Goal: Task Accomplishment & Management: Complete application form

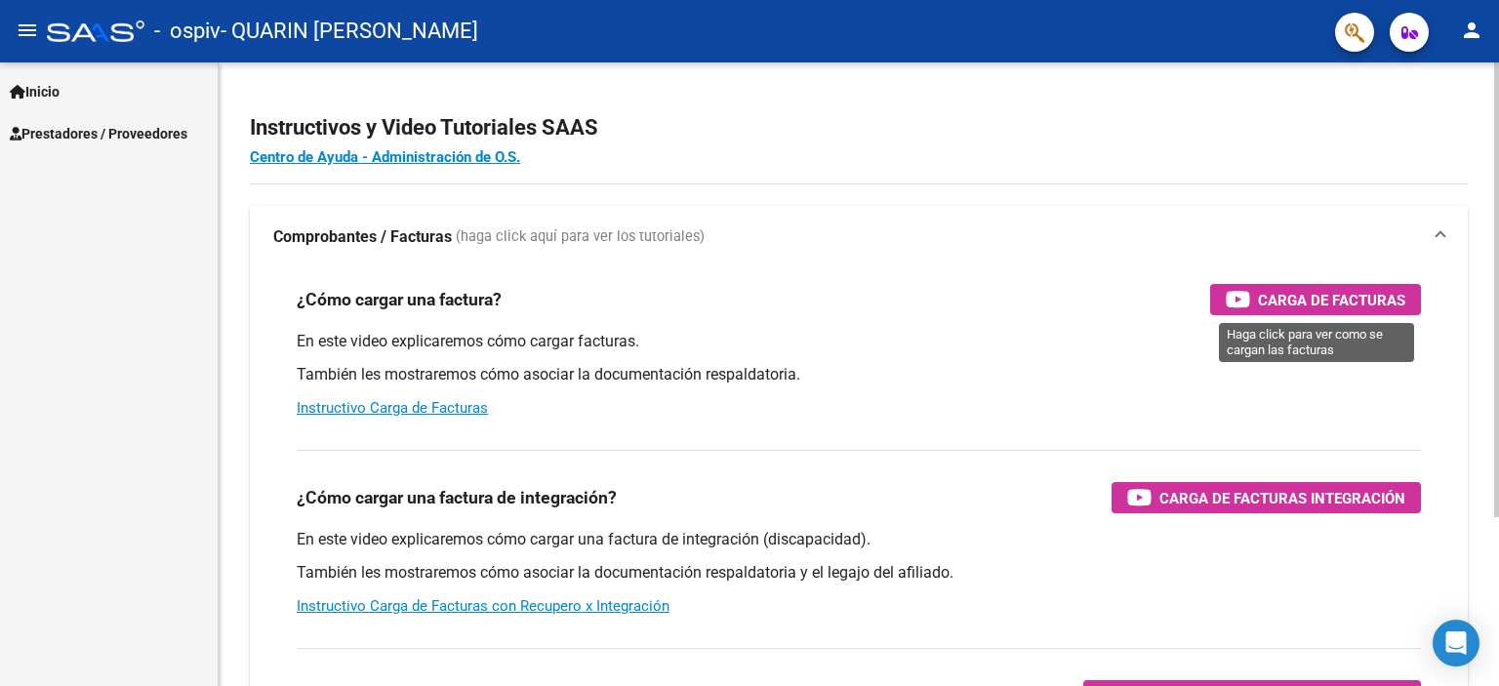
click at [1316, 294] on span "Carga de Facturas" at bounding box center [1331, 300] width 147 height 24
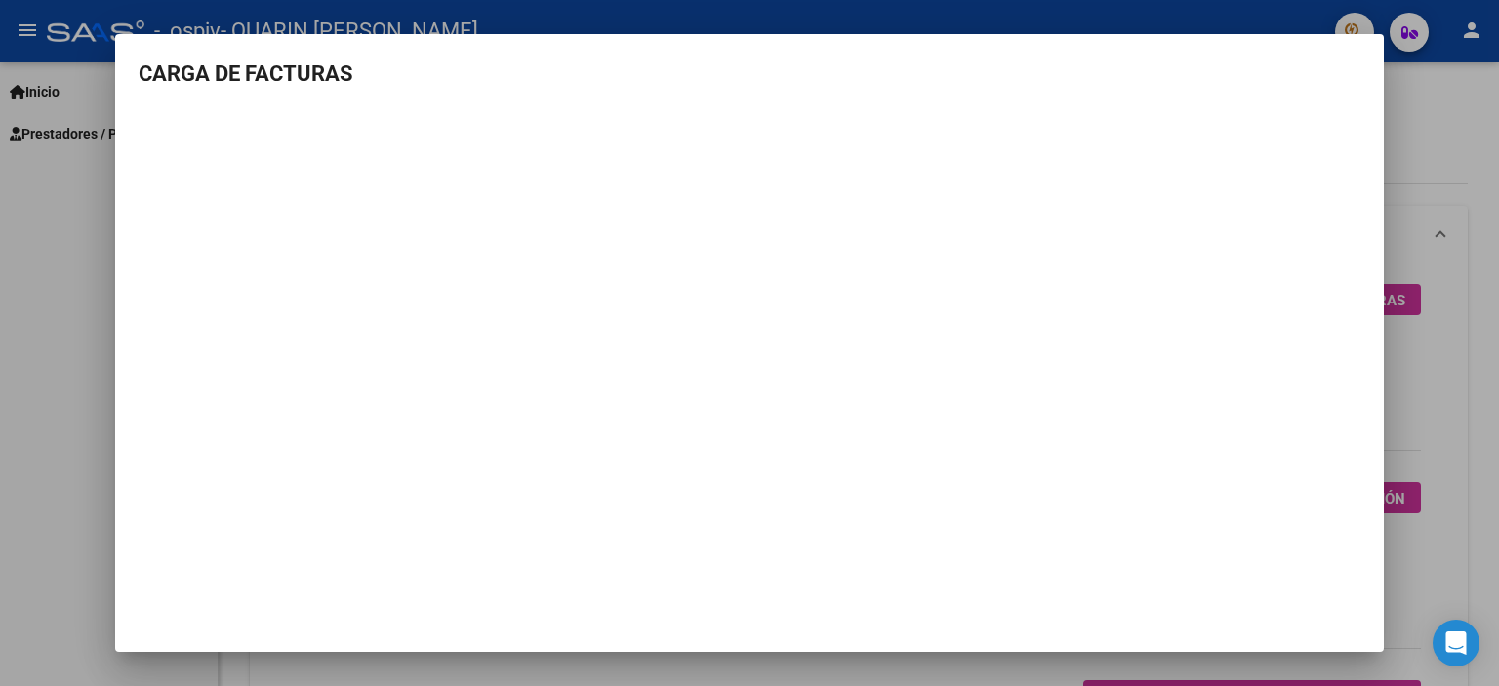
click at [0, 276] on div at bounding box center [749, 343] width 1499 height 686
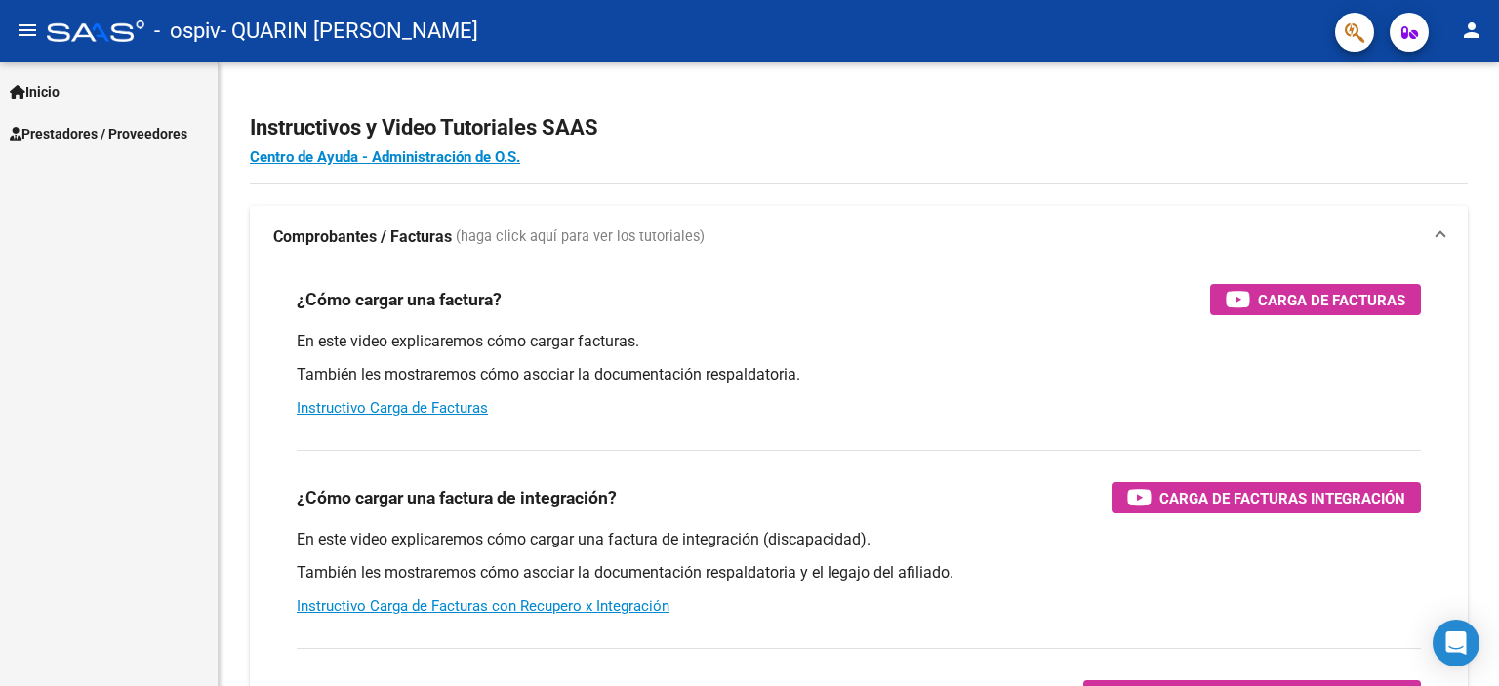
click at [84, 90] on link "Inicio" at bounding box center [109, 91] width 218 height 42
click at [82, 226] on span "Prestadores / Proveedores" at bounding box center [99, 217] width 178 height 21
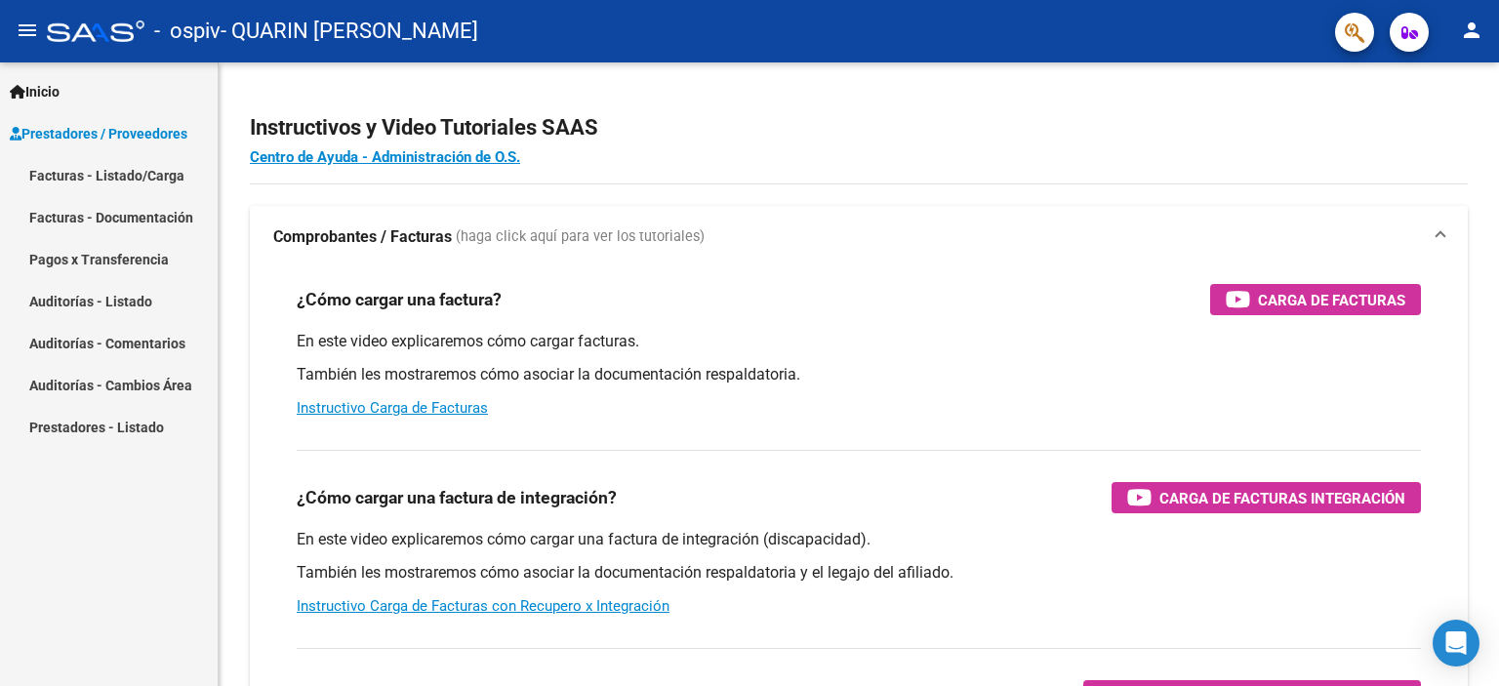
click at [129, 180] on link "Facturas - Listado/Carga" at bounding box center [109, 175] width 218 height 42
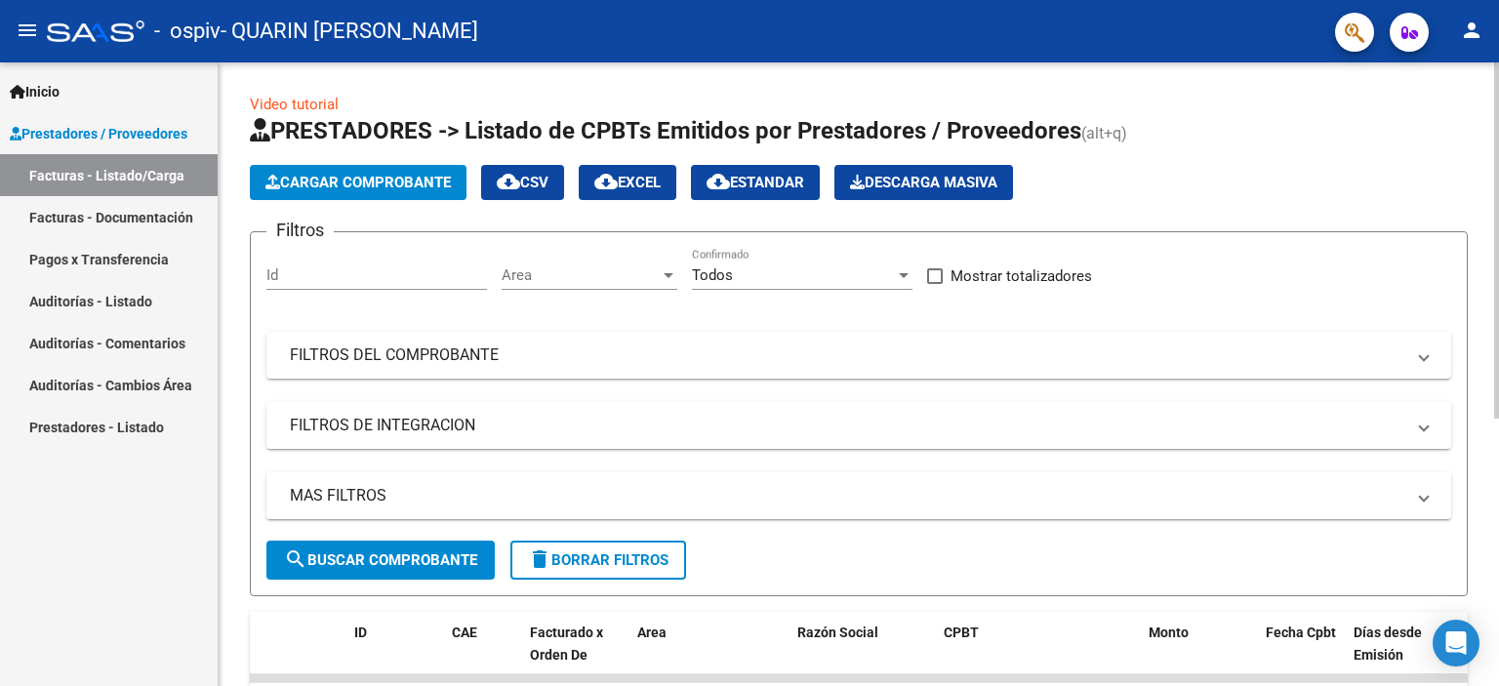
click at [431, 176] on span "Cargar Comprobante" at bounding box center [358, 183] width 185 height 18
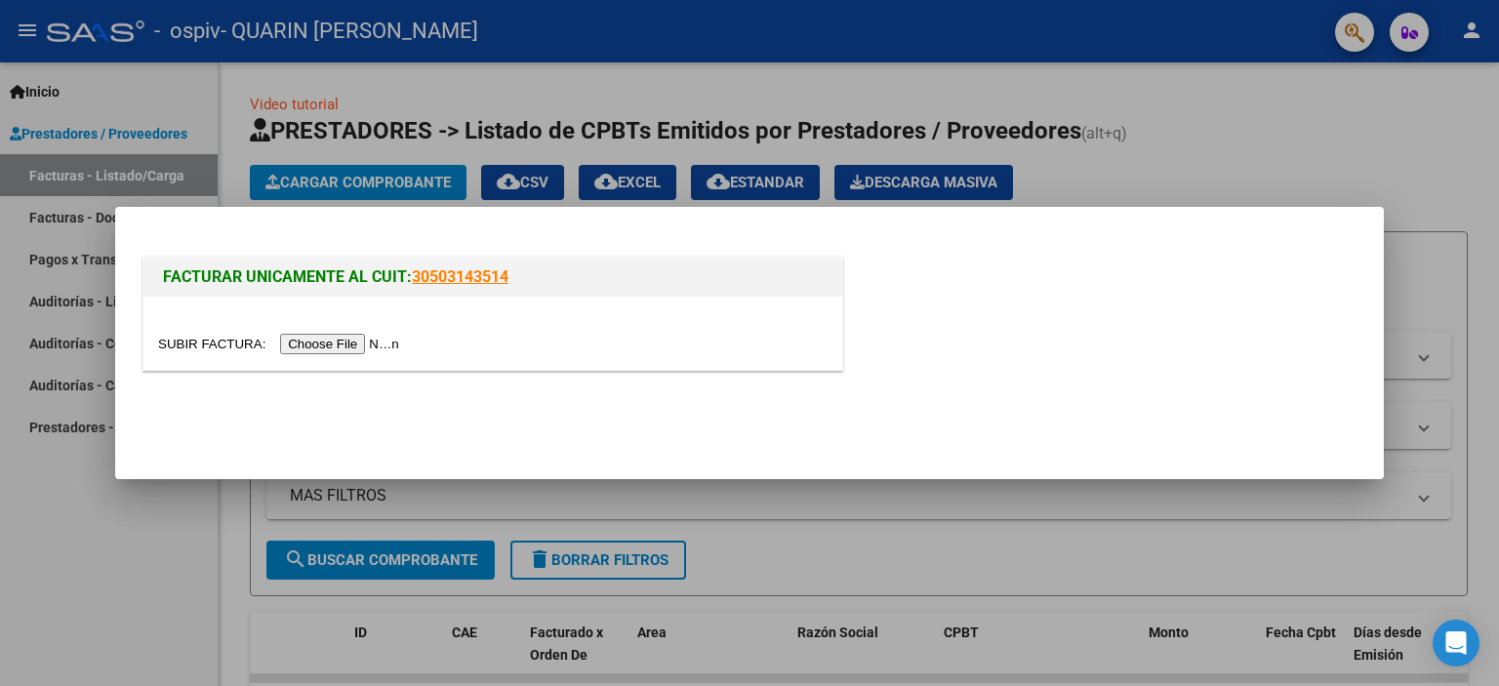
click at [301, 347] on input "file" at bounding box center [281, 344] width 247 height 21
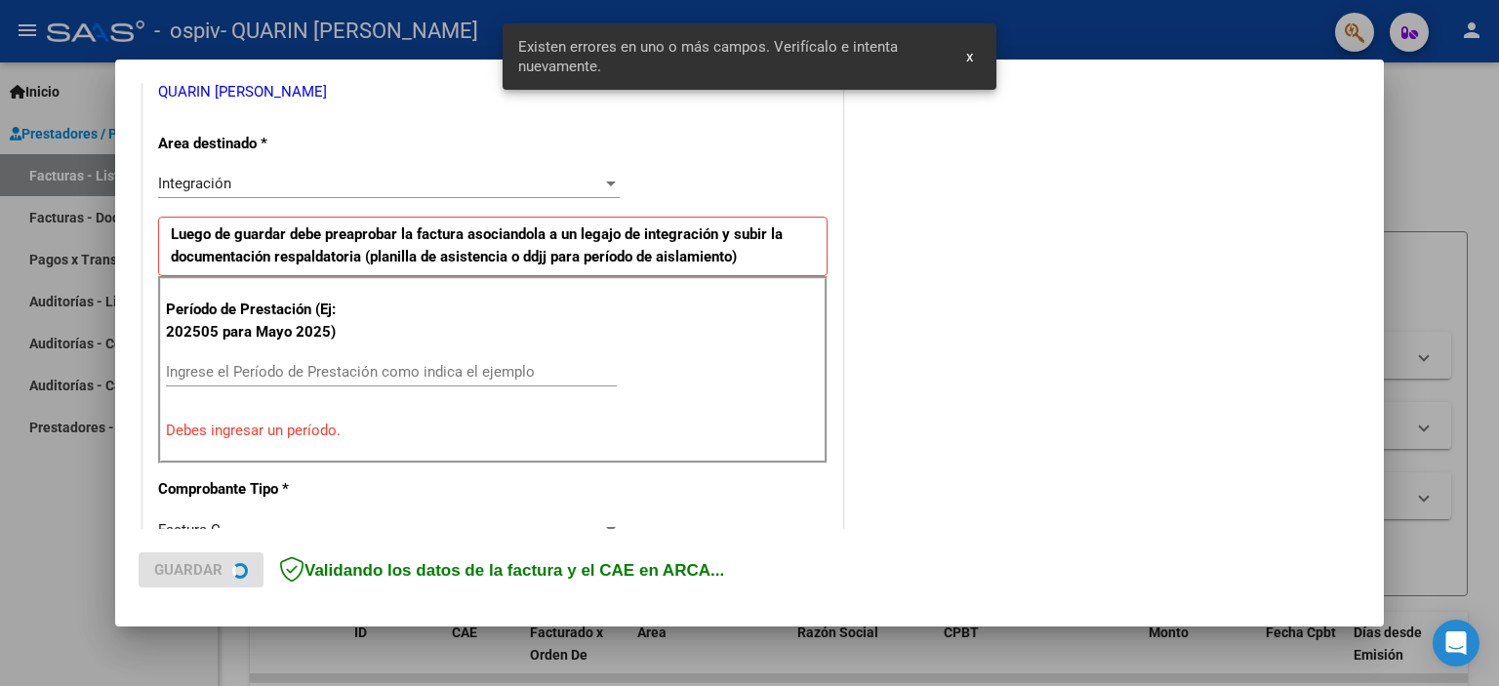
scroll to position [418, 0]
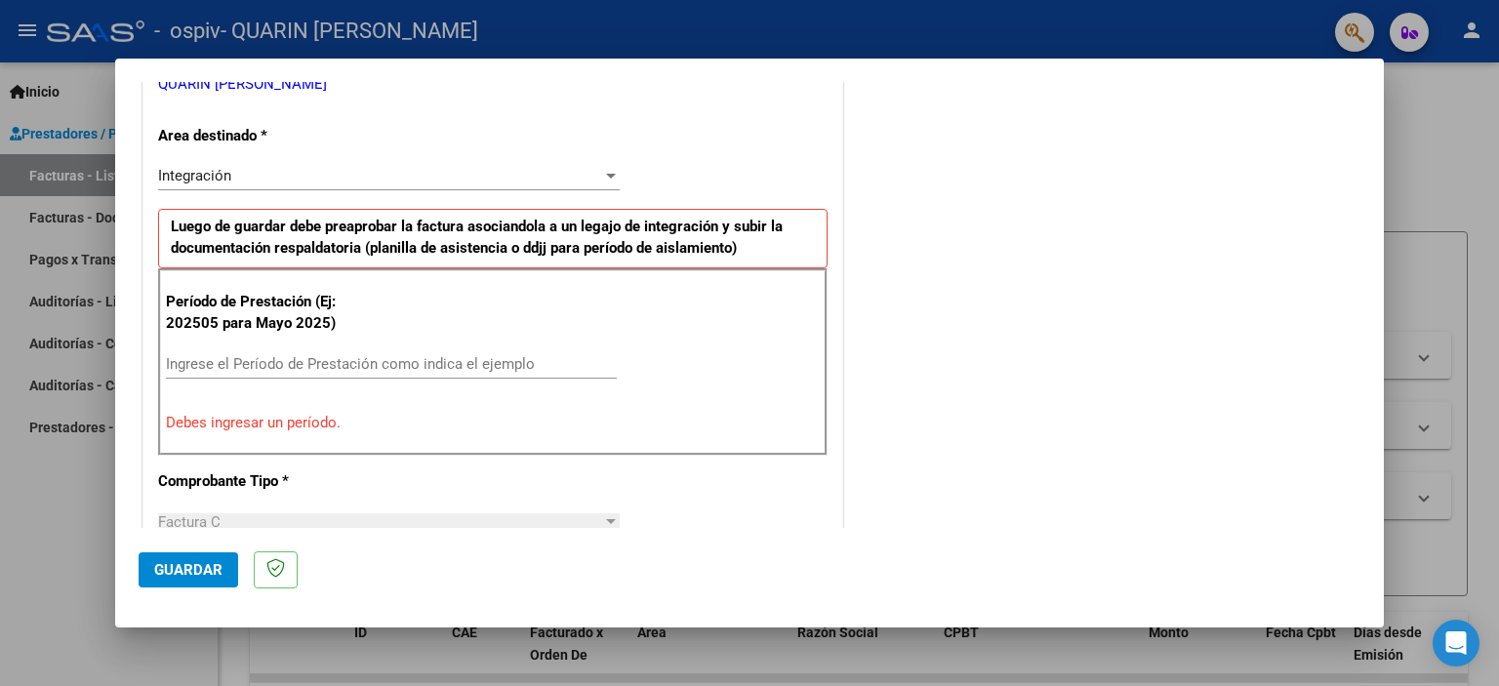
click at [335, 338] on div "Período de Prestación (Ej: 202505 para [DATE]) Ingrese el Período de Prestación…" at bounding box center [493, 361] width 670 height 187
click at [327, 374] on div "Ingrese el Período de Prestación como indica el ejemplo" at bounding box center [391, 363] width 451 height 29
click at [322, 359] on input "Ingrese el Período de Prestación como indica el ejemplo" at bounding box center [391, 364] width 451 height 18
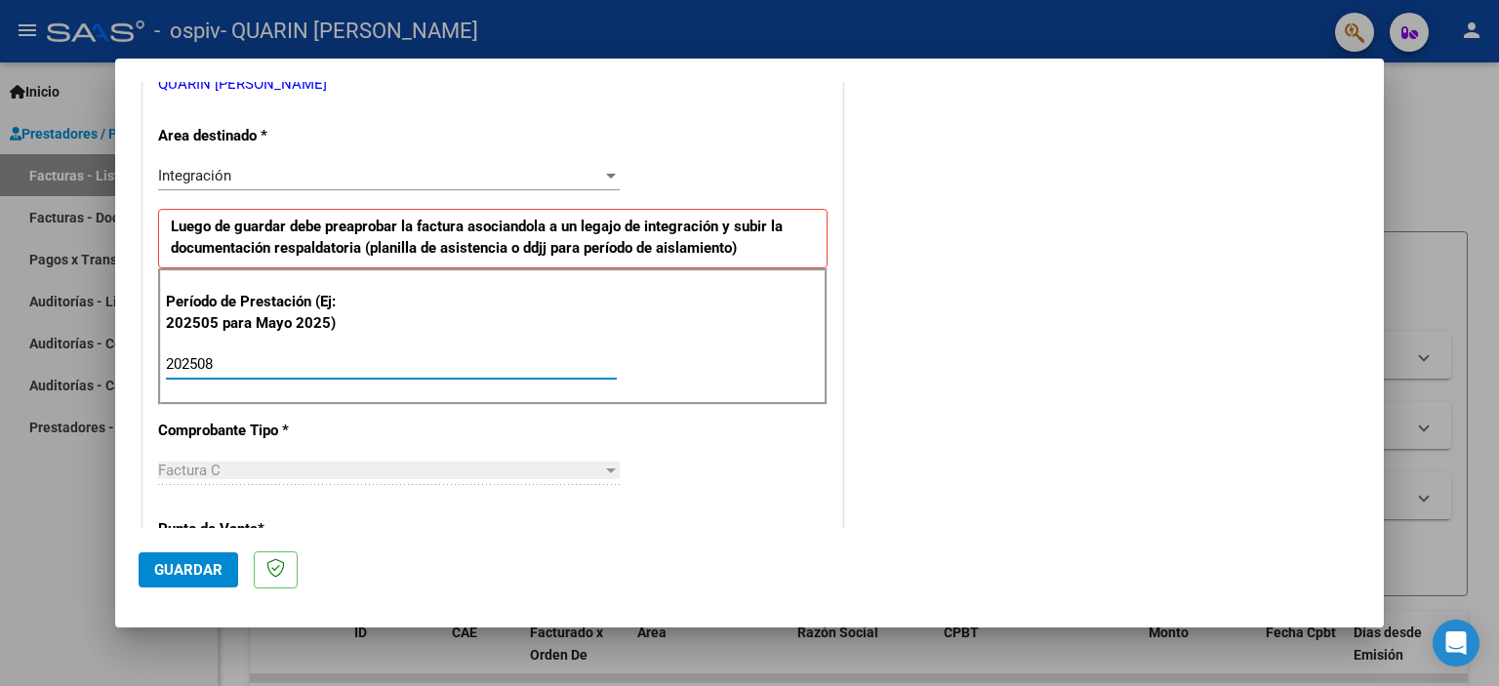
type input "202508"
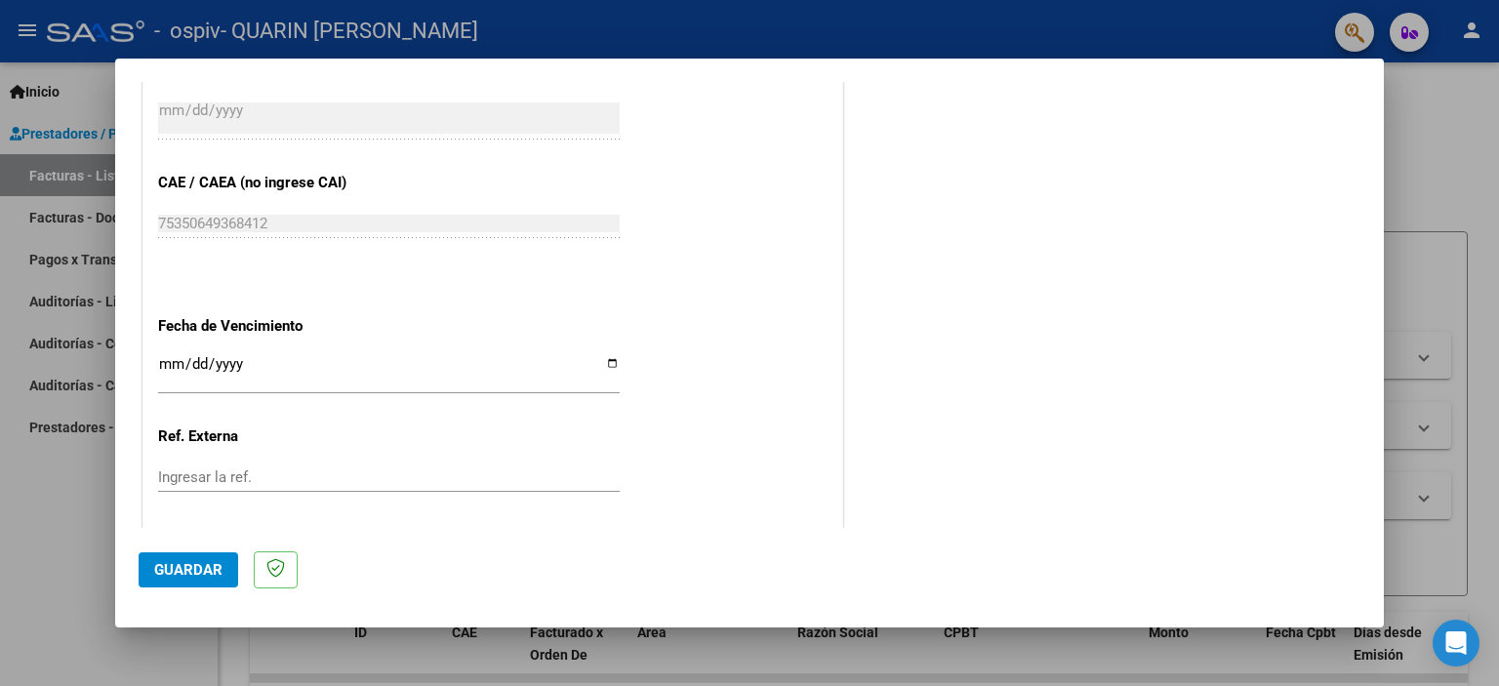
scroll to position [1269, 0]
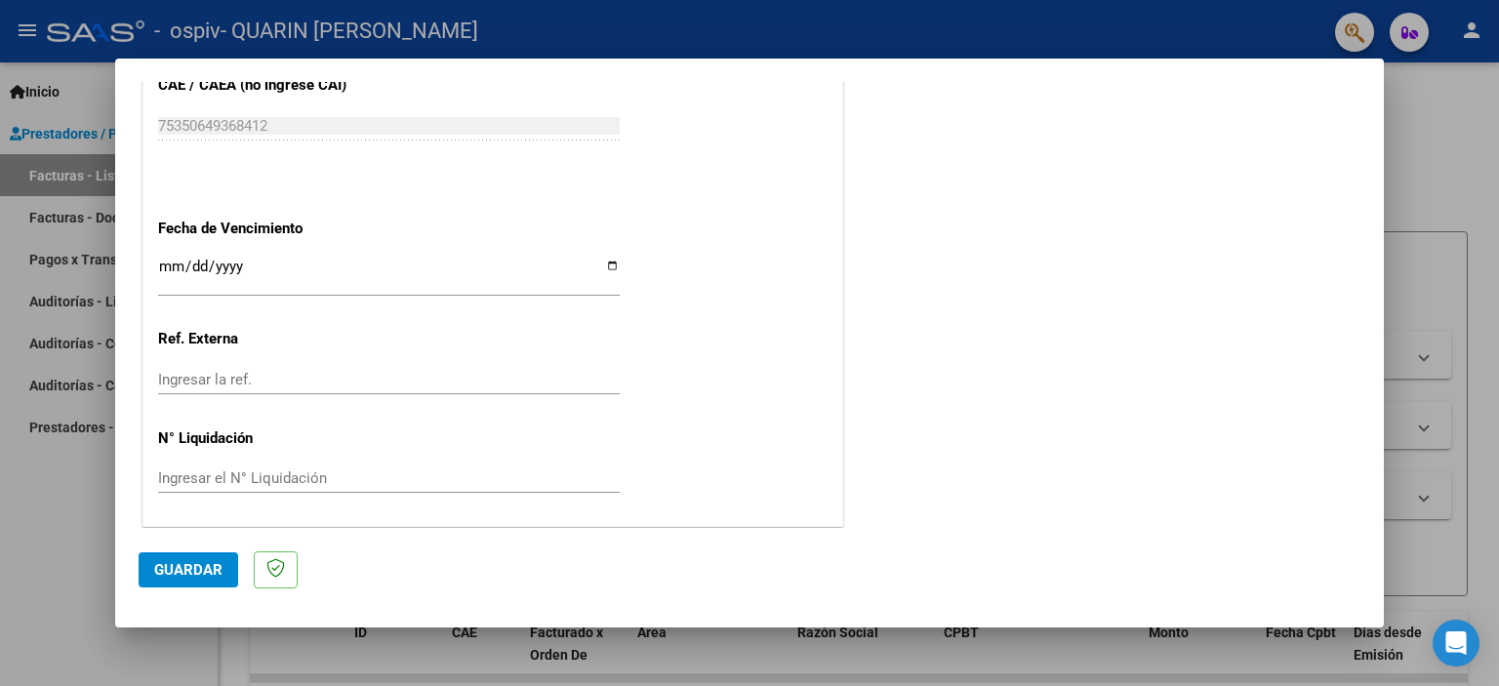
click at [500, 382] on input "Ingresar la ref." at bounding box center [389, 380] width 462 height 18
click at [348, 483] on input "Ingresar el N° Liquidación" at bounding box center [389, 479] width 462 height 18
click at [375, 378] on input "Ingresar la ref." at bounding box center [389, 380] width 462 height 18
click at [230, 561] on button "Guardar" at bounding box center [189, 570] width 100 height 35
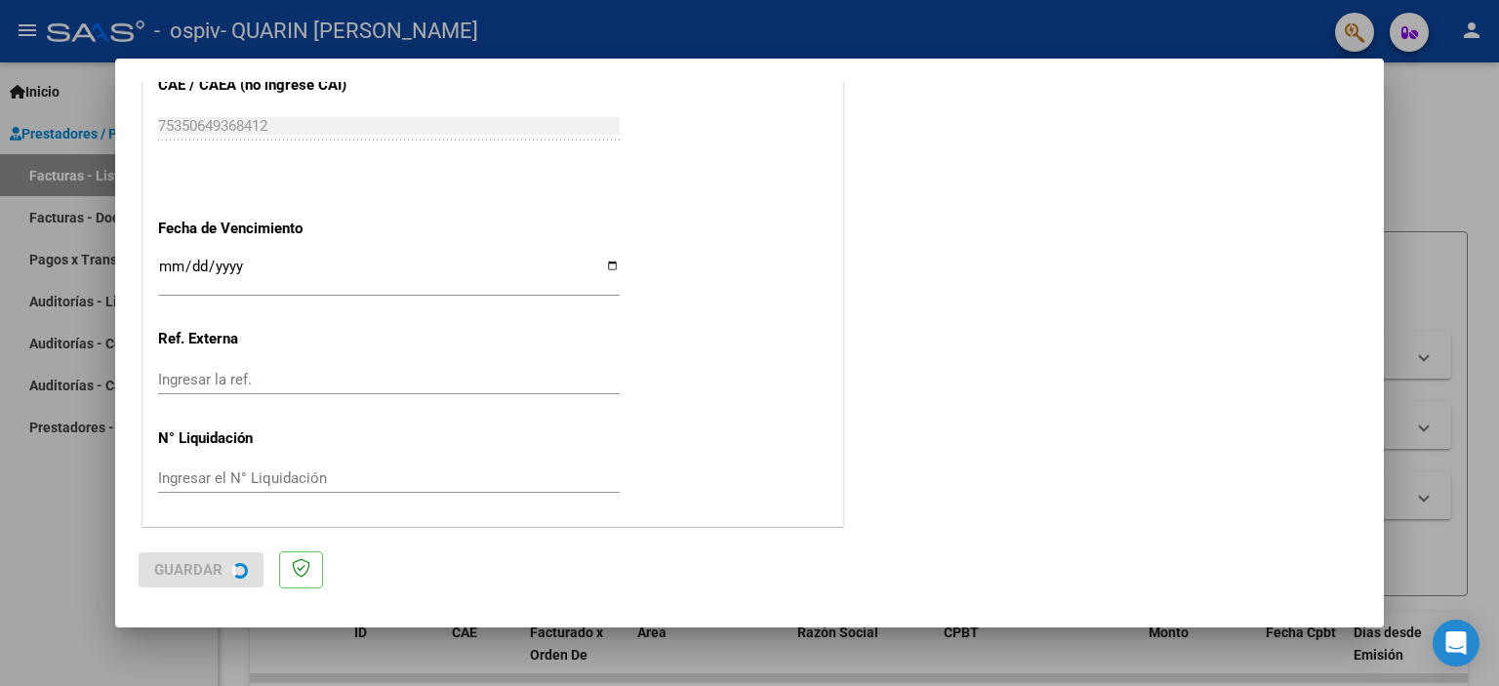
scroll to position [0, 0]
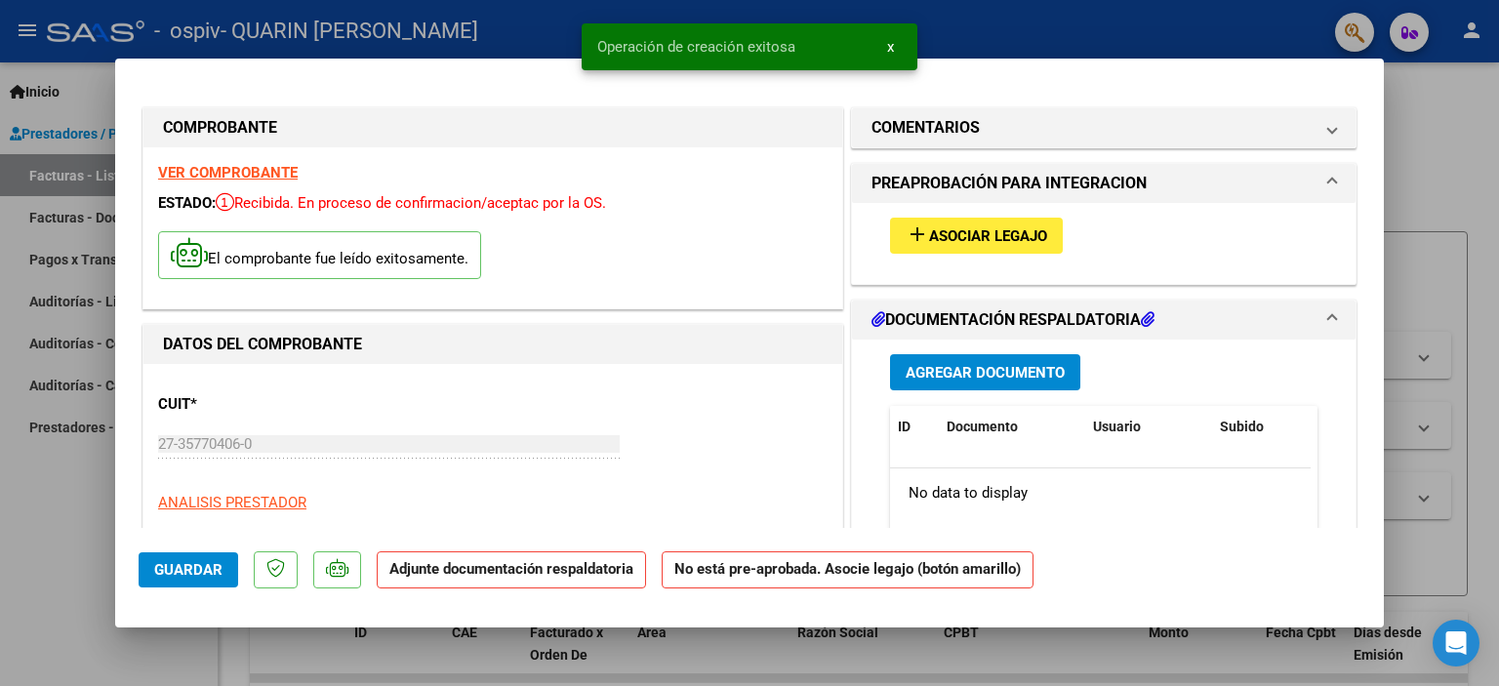
click at [1023, 233] on span "Asociar Legajo" at bounding box center [988, 236] width 118 height 18
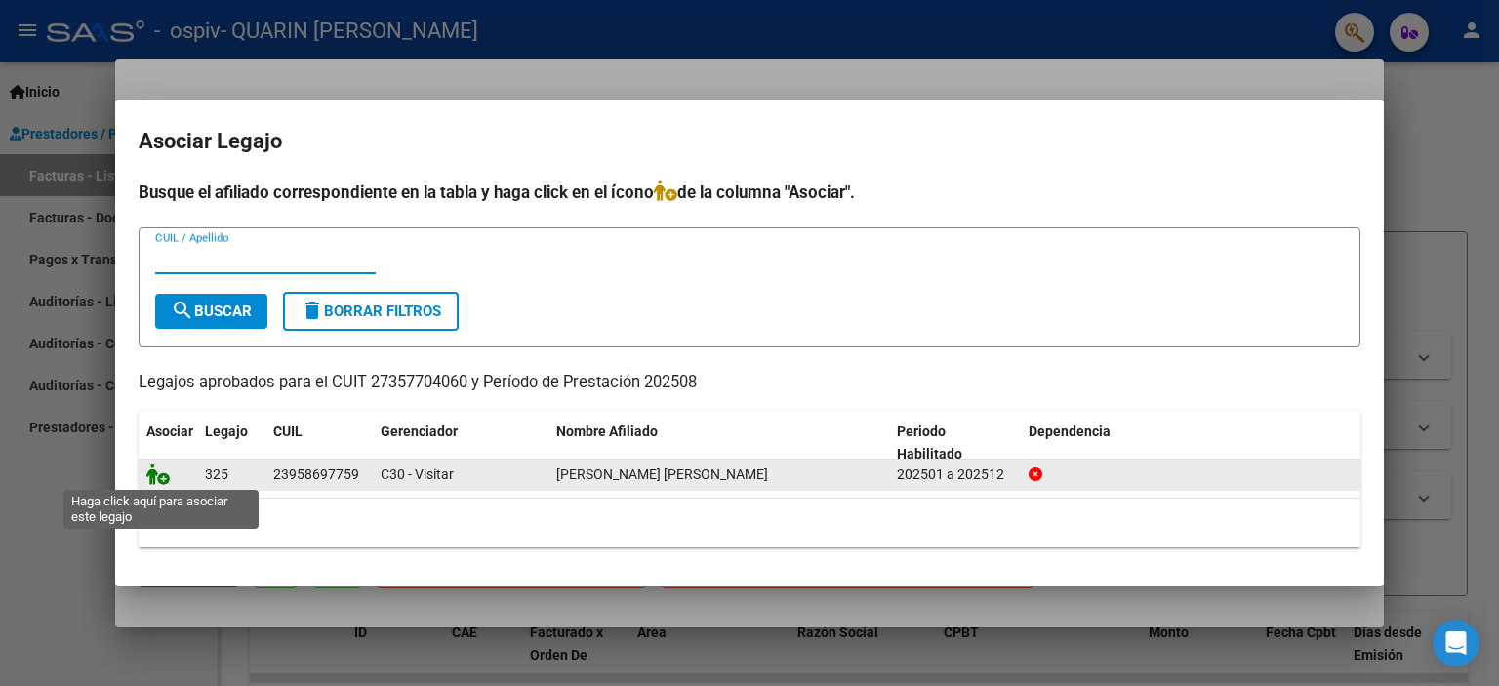
click at [165, 479] on icon at bounding box center [157, 474] width 23 height 21
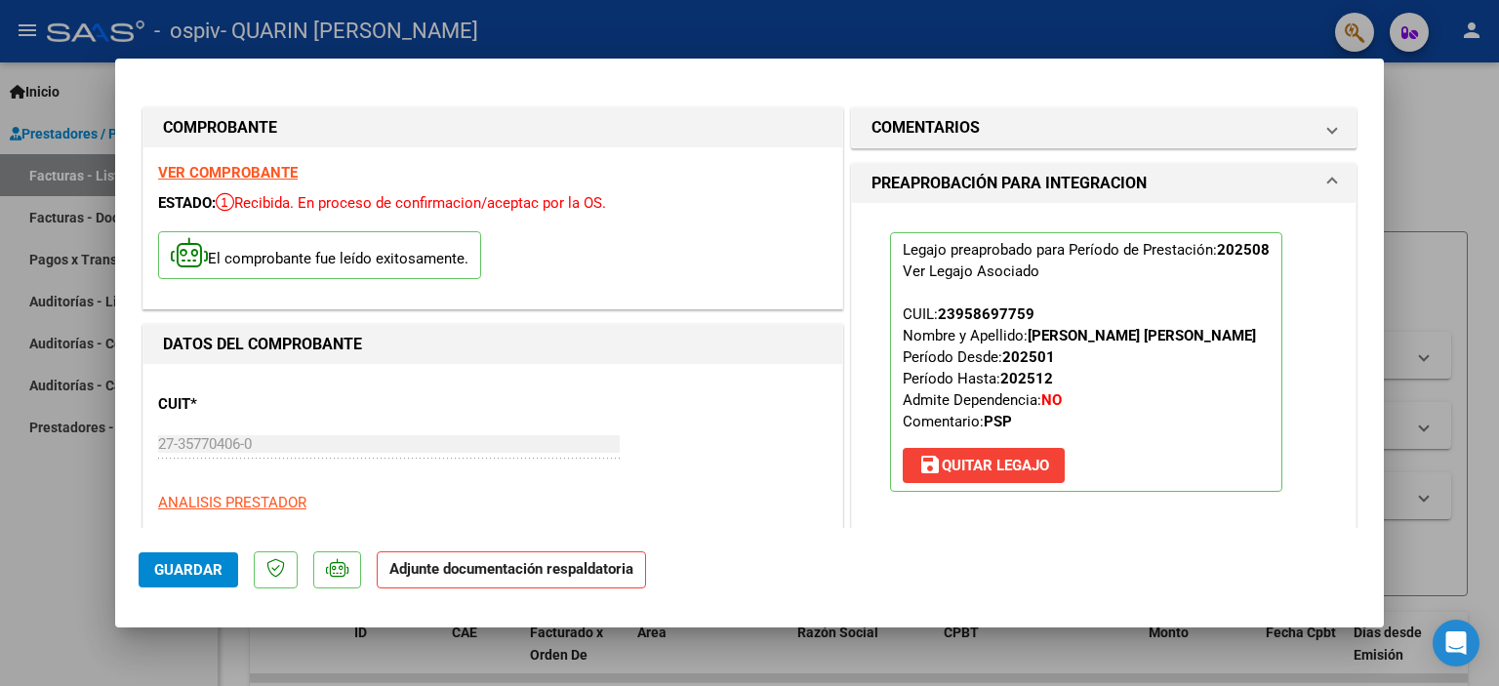
click at [515, 578] on p "Adjunte documentación respaldatoria" at bounding box center [511, 571] width 269 height 38
click at [639, 452] on div "CUIT * 27-35770406-0 Ingresar CUIT ANALISIS PRESTADOR QUARIN [PERSON_NAME] ARCA…" at bounding box center [493, 465] width 670 height 172
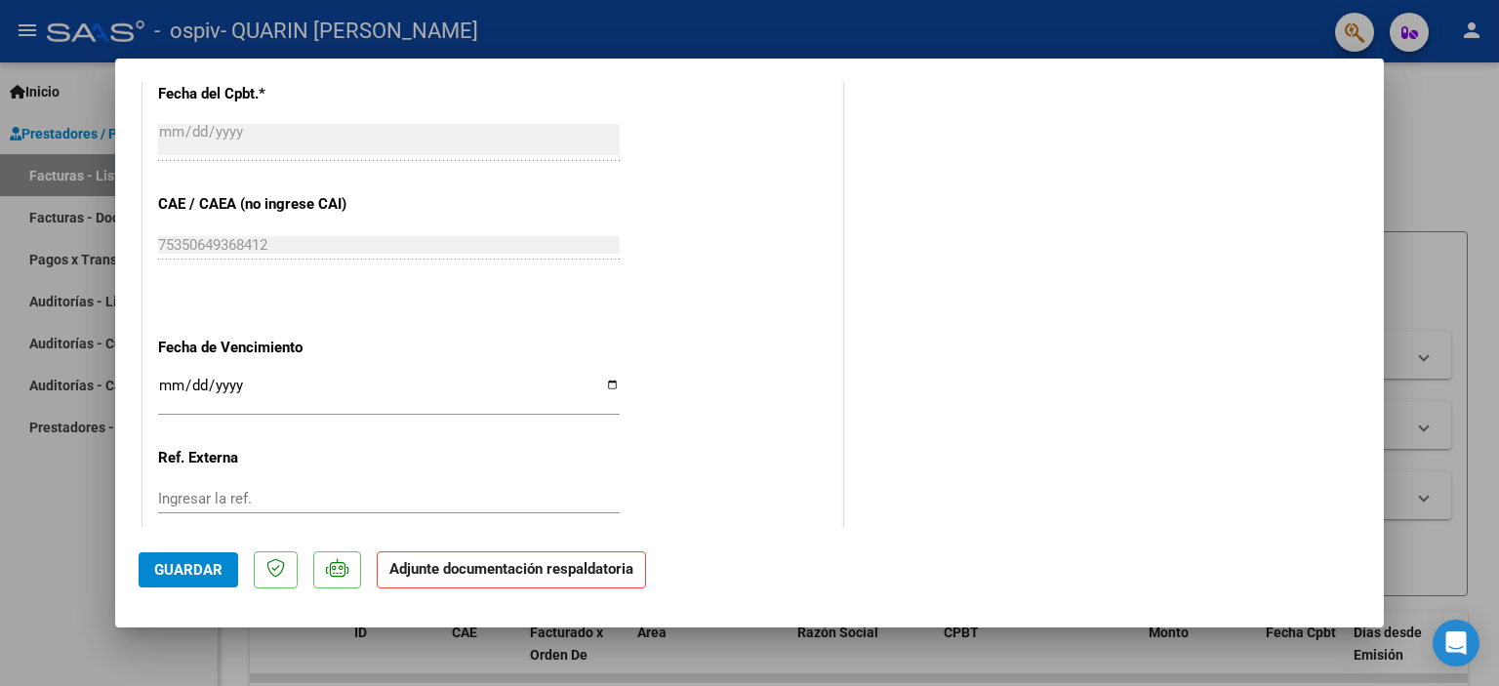
scroll to position [1299, 0]
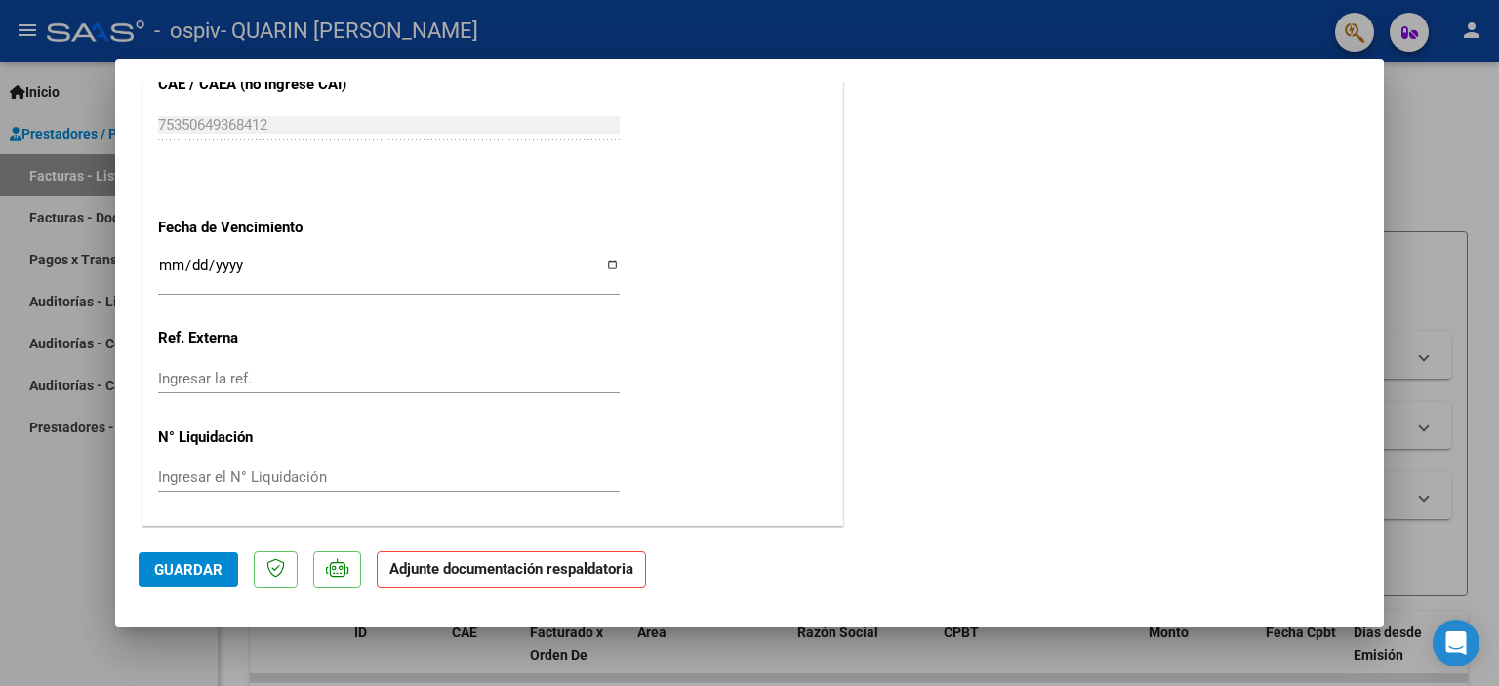
click at [459, 585] on p "Adjunte documentación respaldatoria" at bounding box center [511, 571] width 269 height 38
click at [180, 567] on span "Guardar" at bounding box center [188, 570] width 68 height 18
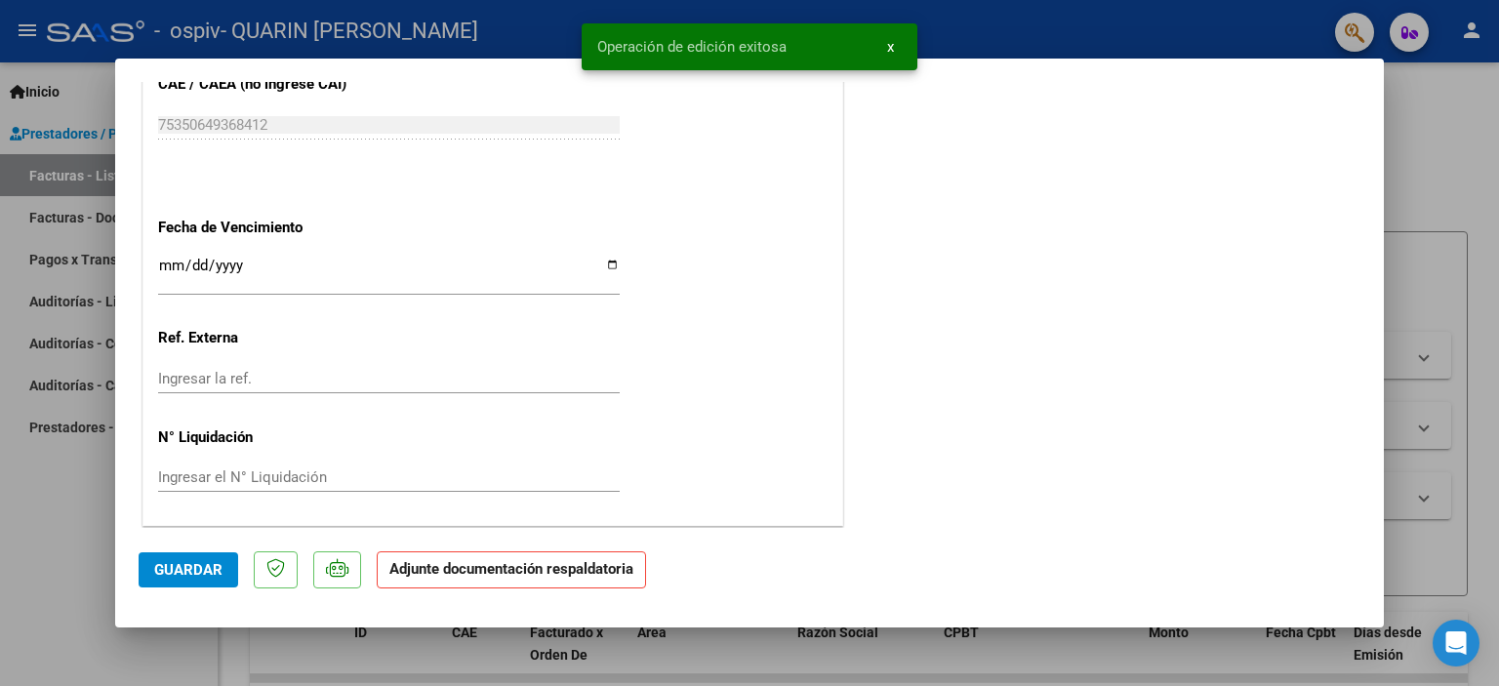
click at [605, 581] on p "Adjunte documentación respaldatoria" at bounding box center [511, 571] width 269 height 38
click at [1496, 325] on div at bounding box center [749, 343] width 1499 height 686
type input "$ 0,00"
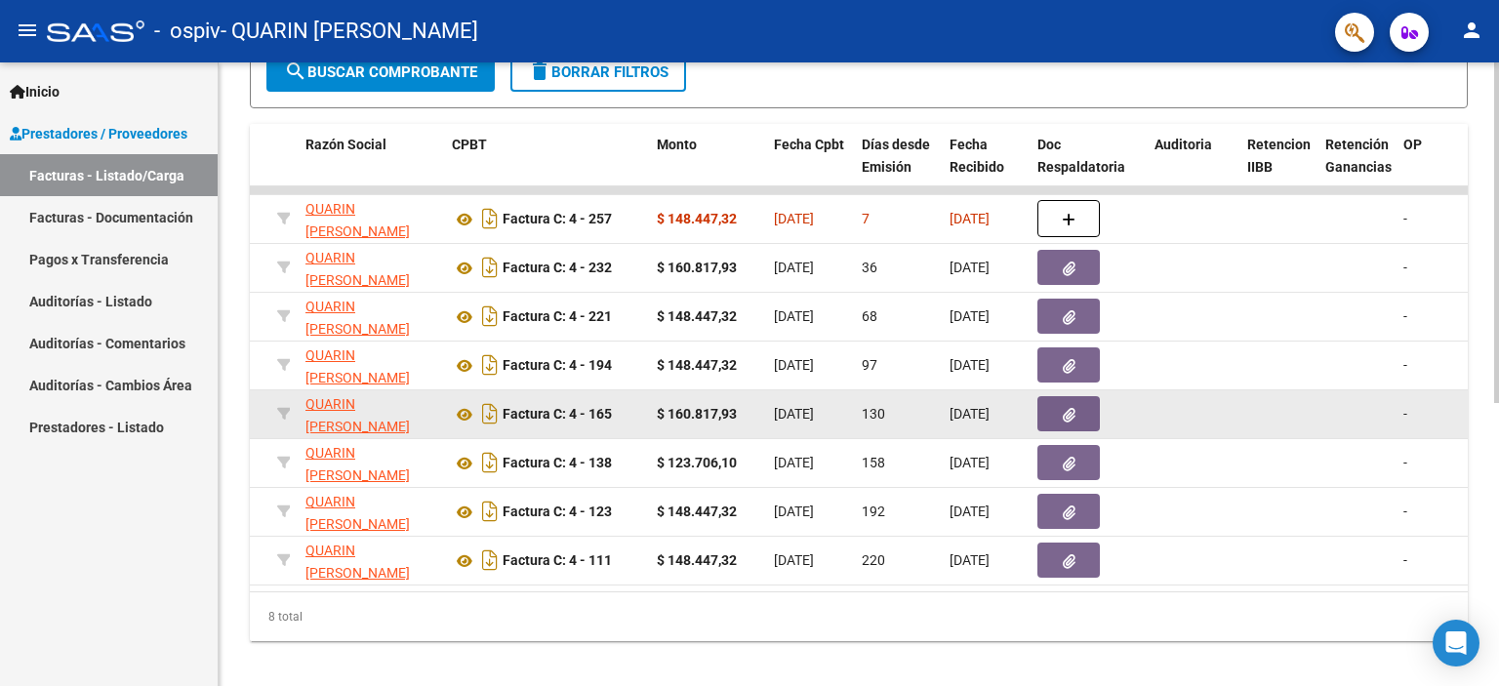
scroll to position [390, 0]
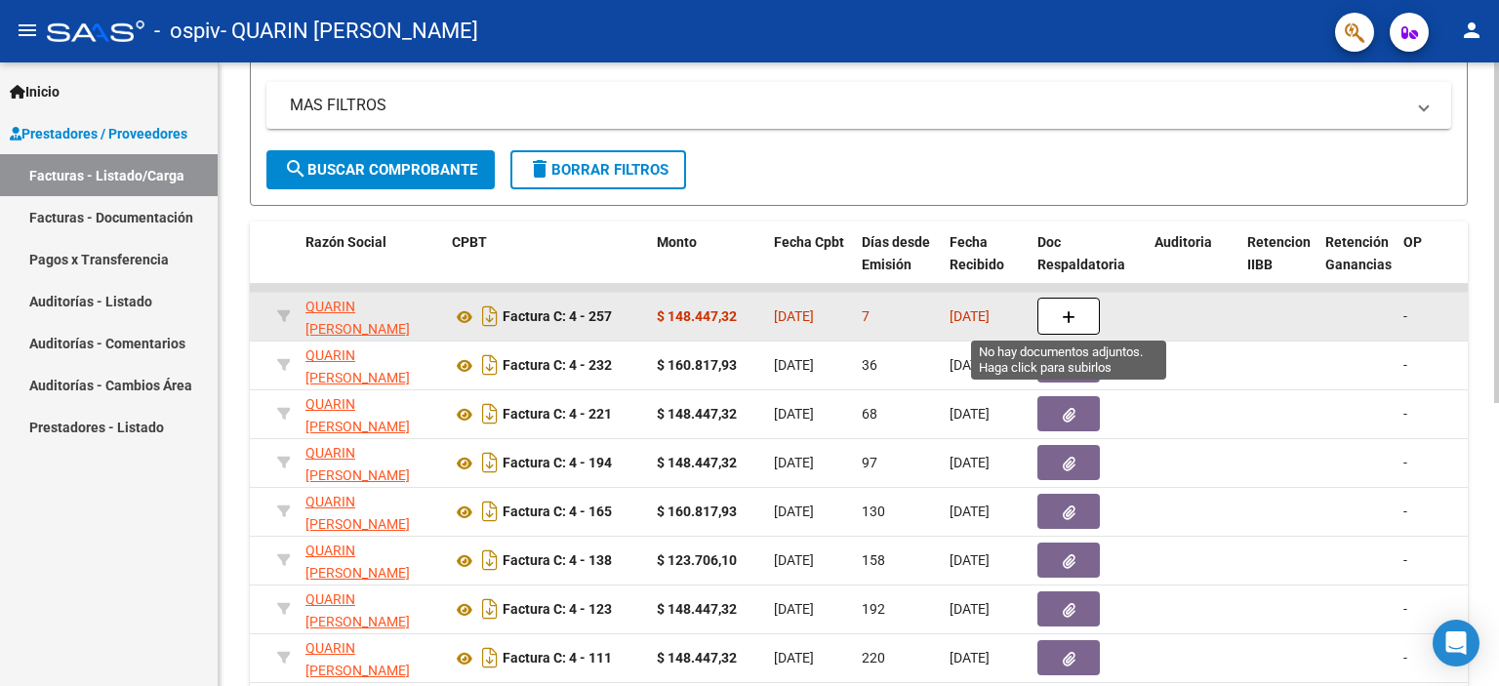
click at [1067, 312] on icon "button" at bounding box center [1069, 317] width 14 height 15
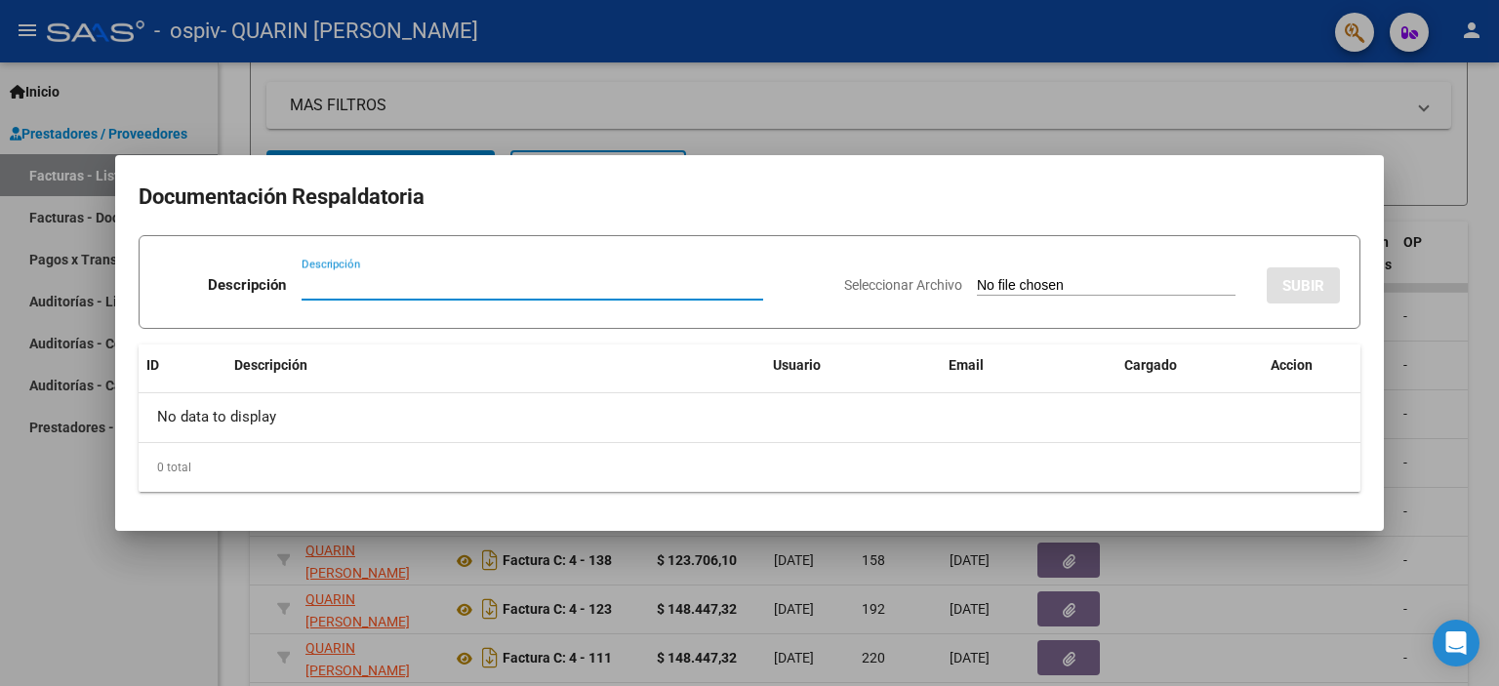
click at [1089, 286] on input "Seleccionar Archivo" at bounding box center [1106, 286] width 259 height 19
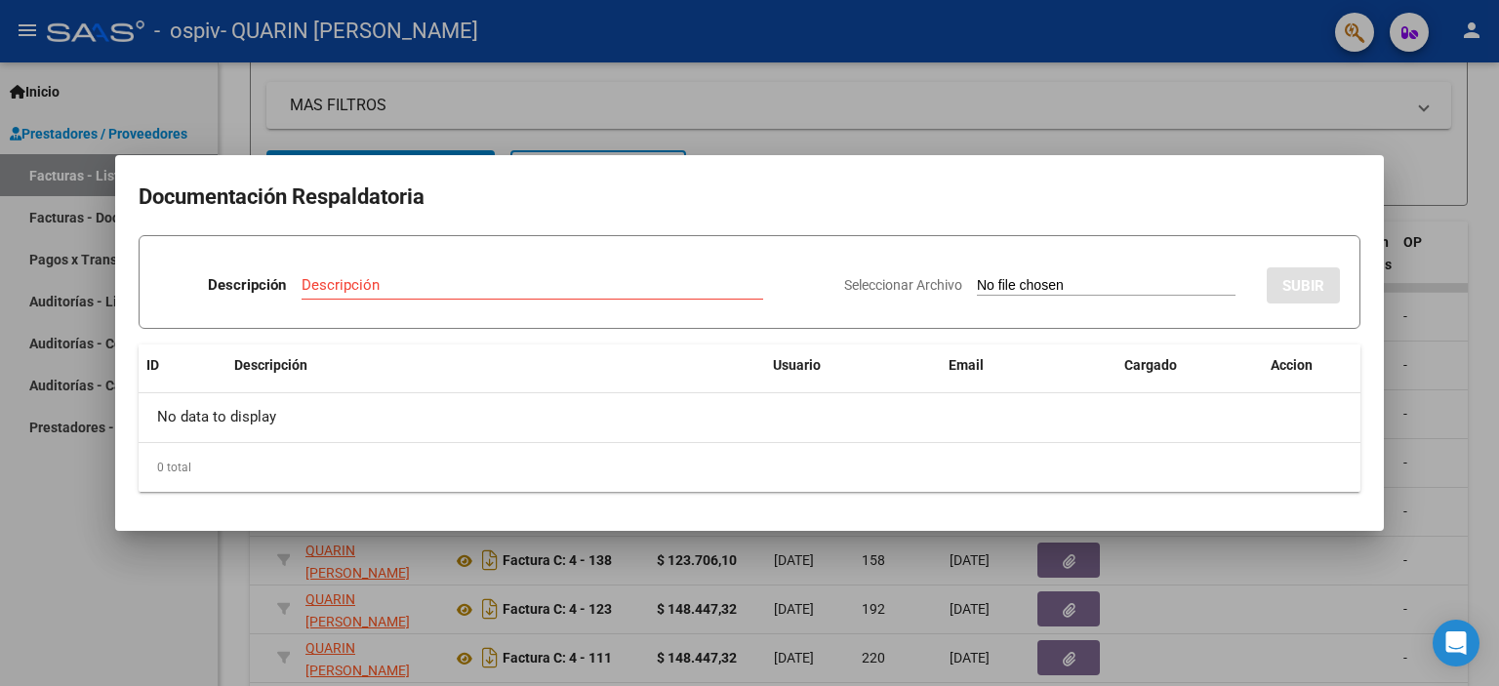
type input "C:\fakepath\[PERSON_NAME] planilla agosto.jpg"
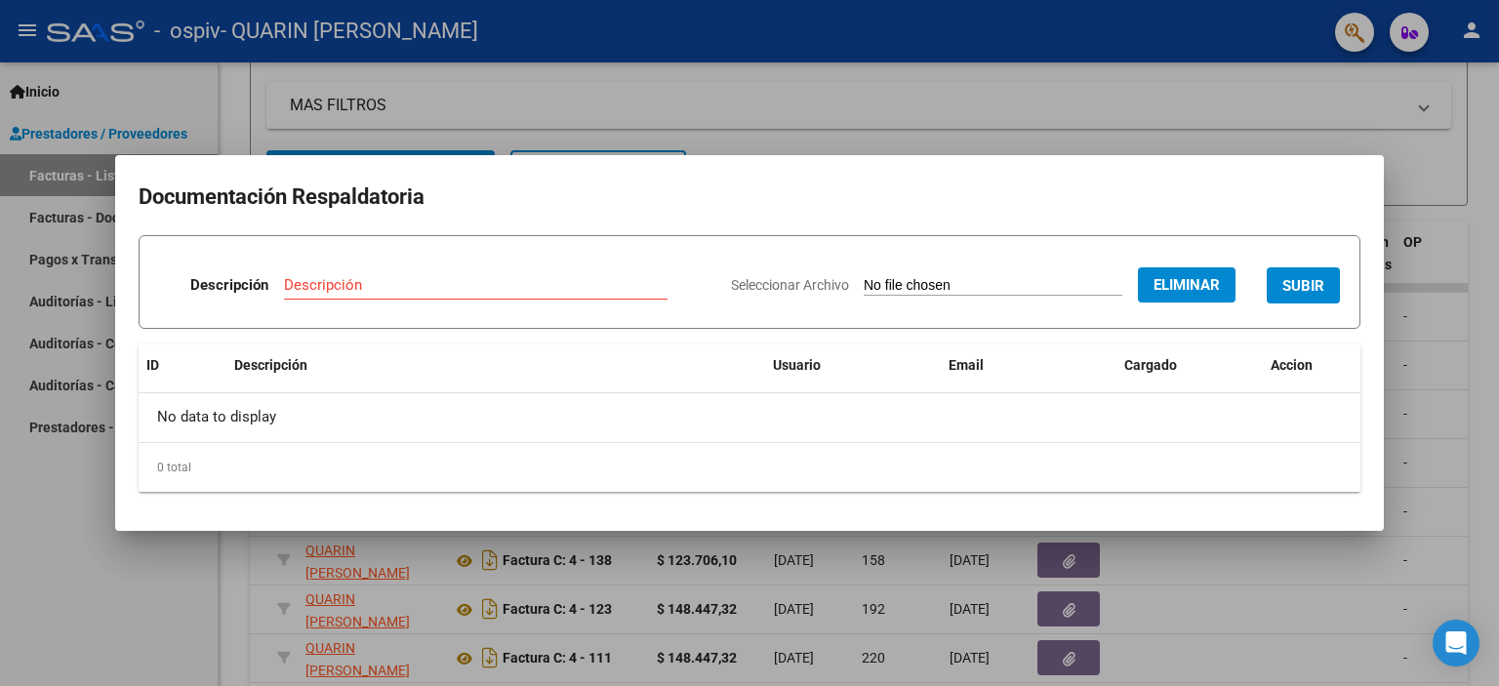
click at [457, 273] on div "Descripción" at bounding box center [476, 284] width 384 height 29
click at [459, 297] on div "Descripción" at bounding box center [476, 284] width 384 height 29
click at [463, 288] on input "Descripción" at bounding box center [476, 285] width 384 height 18
type input "planilla"
click at [1319, 288] on span "SUBIR" at bounding box center [1304, 286] width 42 height 18
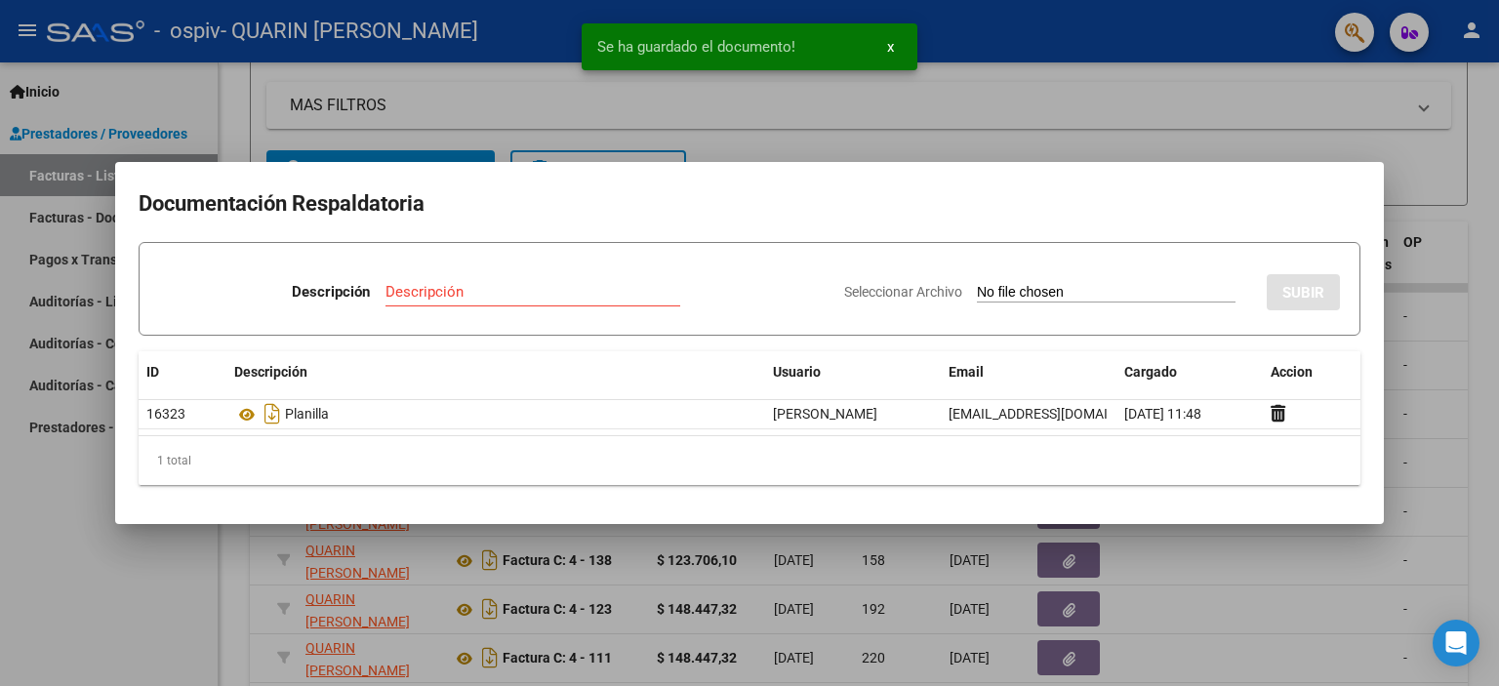
click at [1109, 283] on app-file-uploader "Seleccionar Archivo" at bounding box center [1047, 292] width 407 height 18
click at [977, 289] on input "Seleccionar Archivo" at bounding box center [1106, 293] width 259 height 19
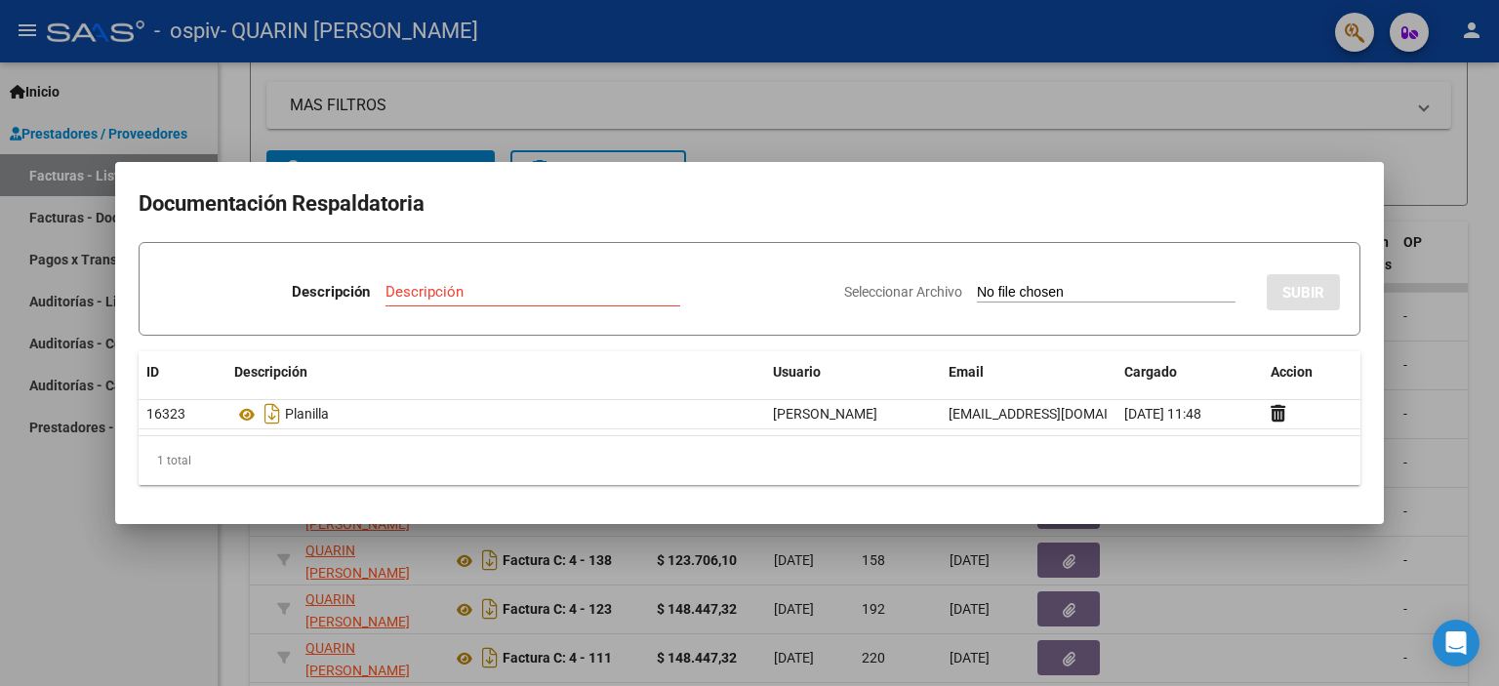
type input "C:\fakepath\[PERSON_NAME] [PERSON_NAME] PSP 2025.pdf"
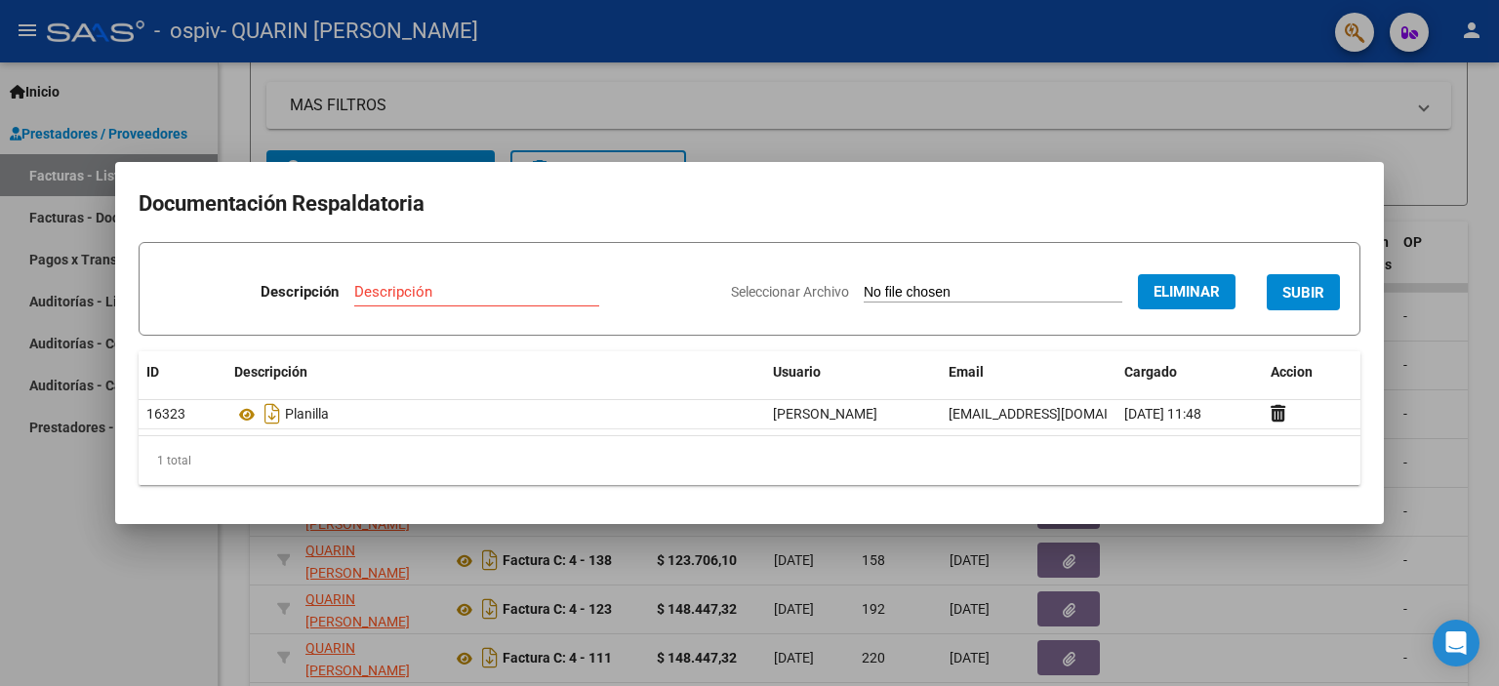
click at [453, 278] on div "Descripción" at bounding box center [476, 291] width 245 height 29
type input "autorizacion"
click at [1311, 296] on span "SUBIR" at bounding box center [1304, 293] width 42 height 18
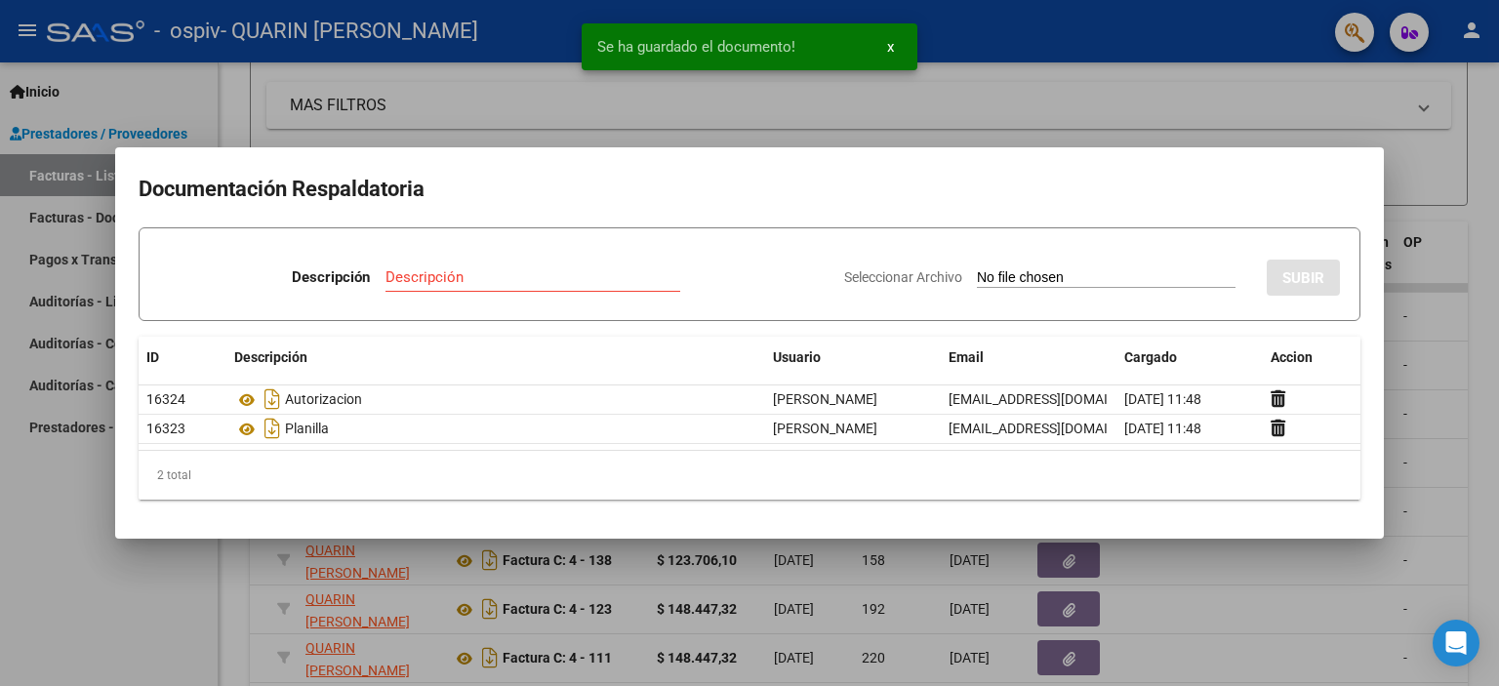
click at [1169, 144] on div at bounding box center [749, 343] width 1499 height 686
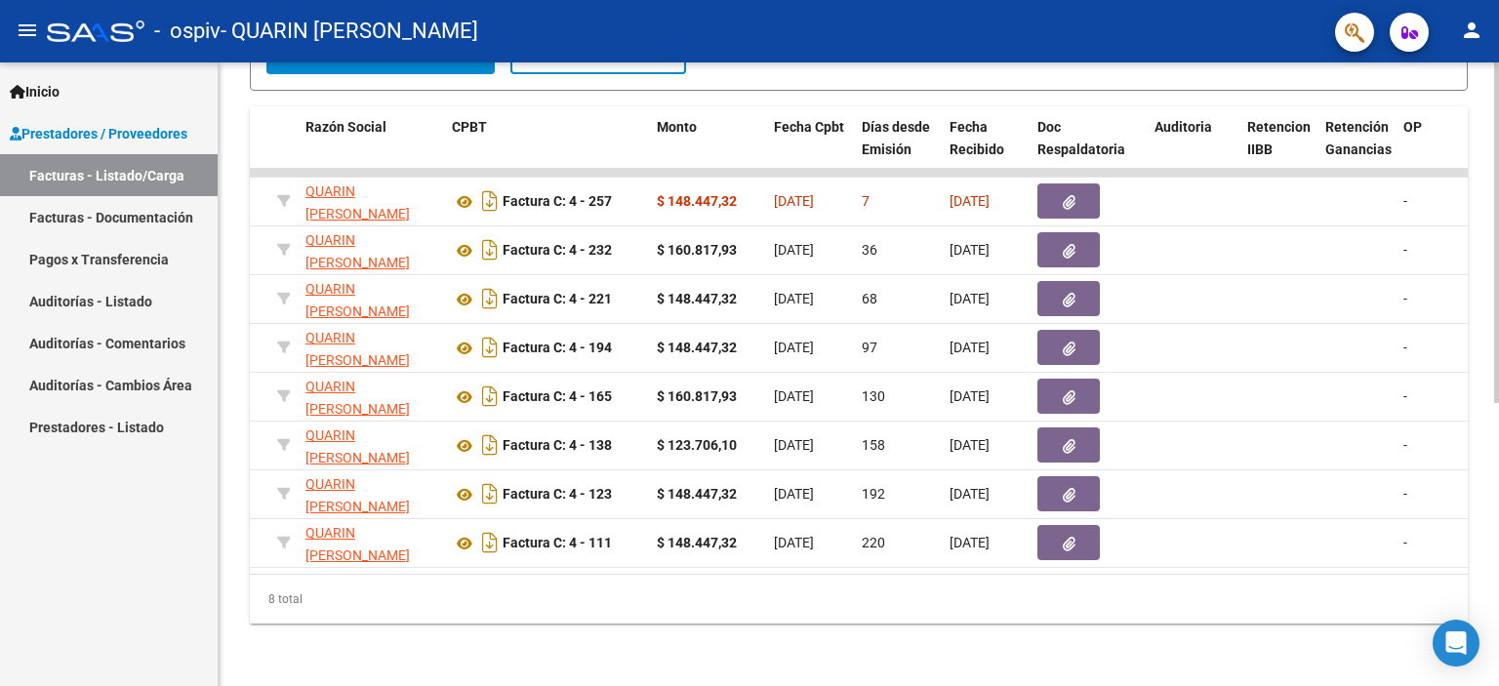
scroll to position [517, 0]
